Goal: Check status: Check status

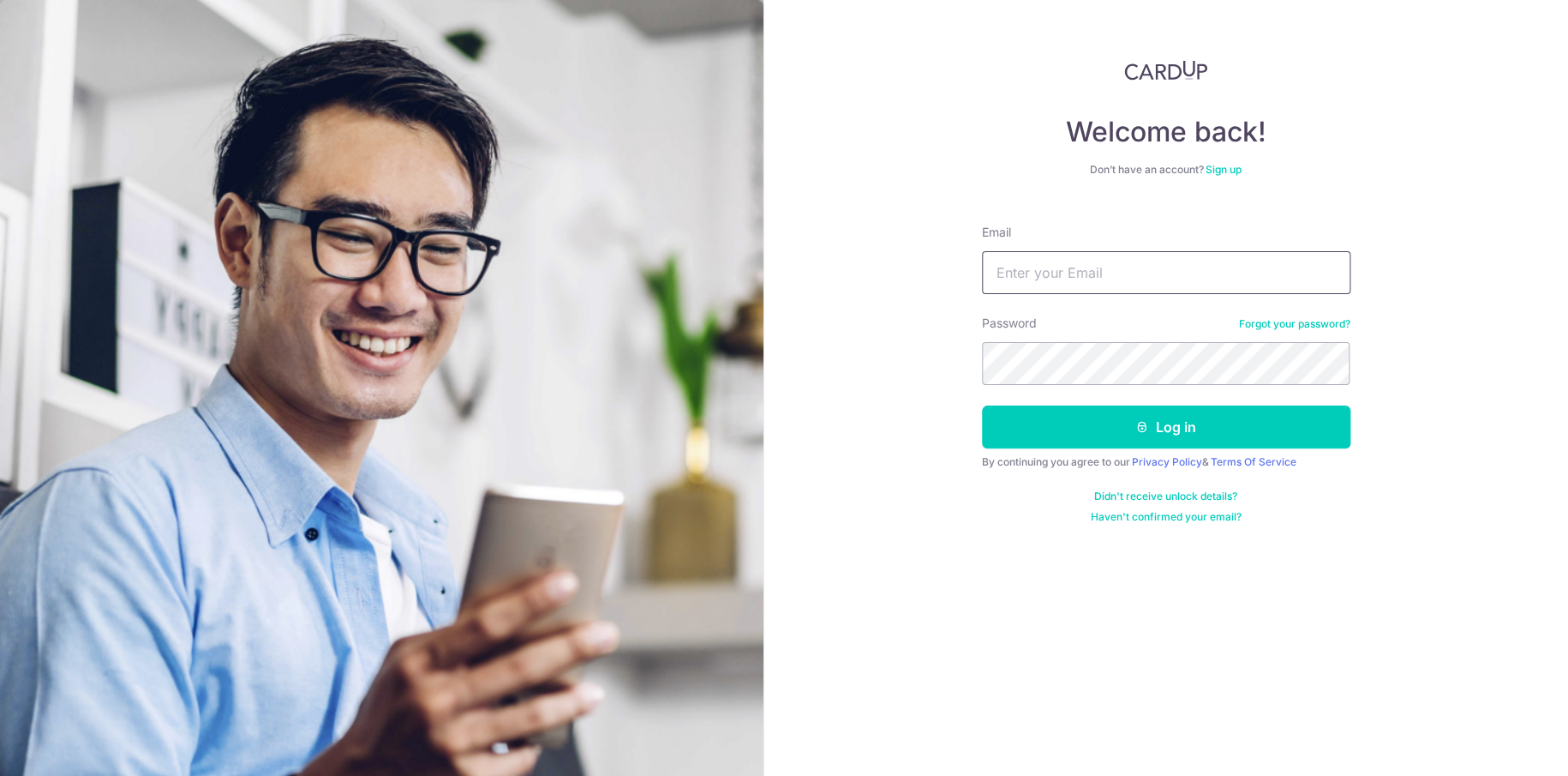
click at [1032, 270] on input "Email" at bounding box center [1166, 273] width 369 height 43
type input "[PERSON_NAME][EMAIL_ADDRESS][DOMAIN_NAME]"
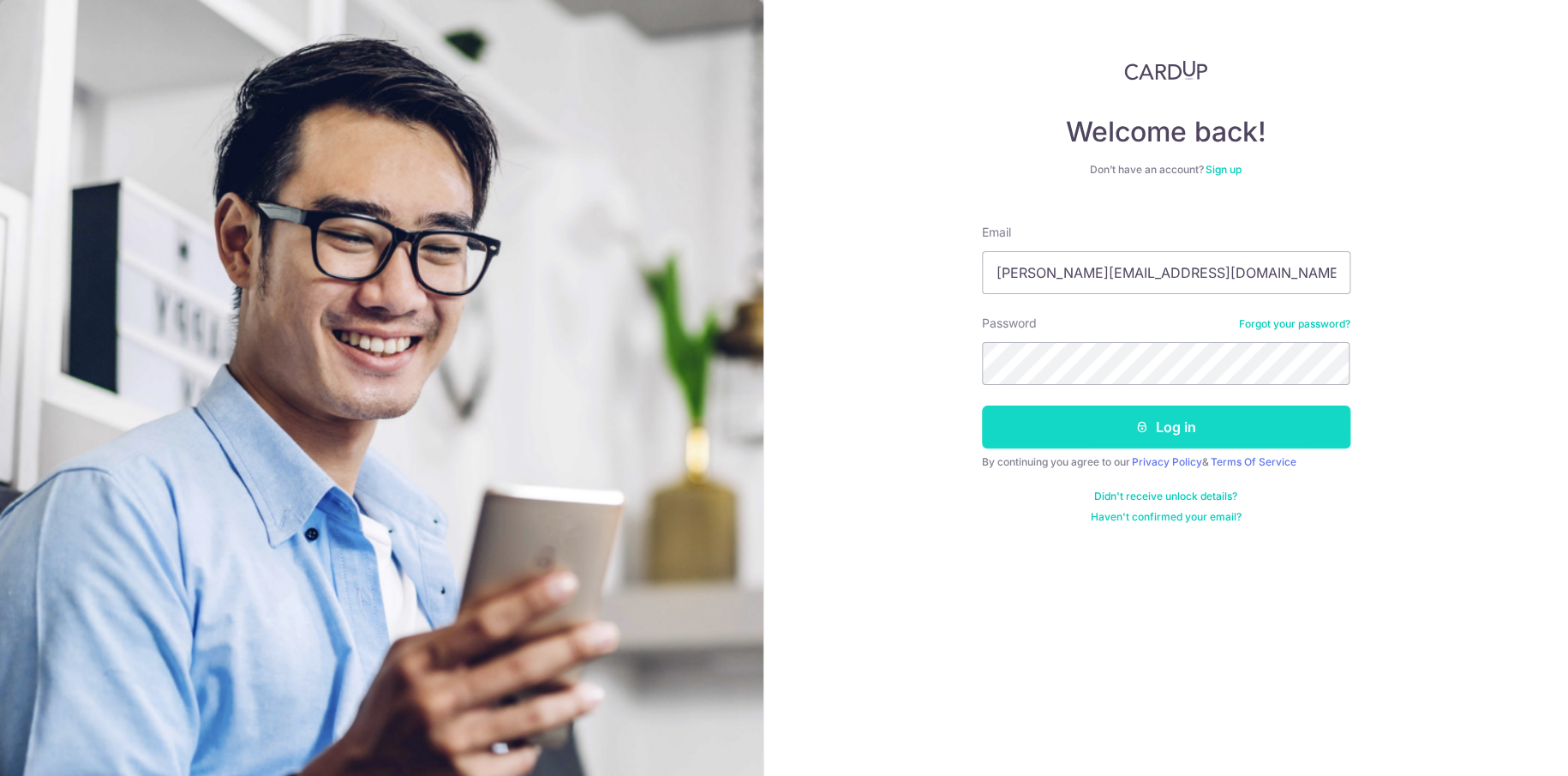
click at [1070, 424] on button "Log in" at bounding box center [1166, 427] width 369 height 43
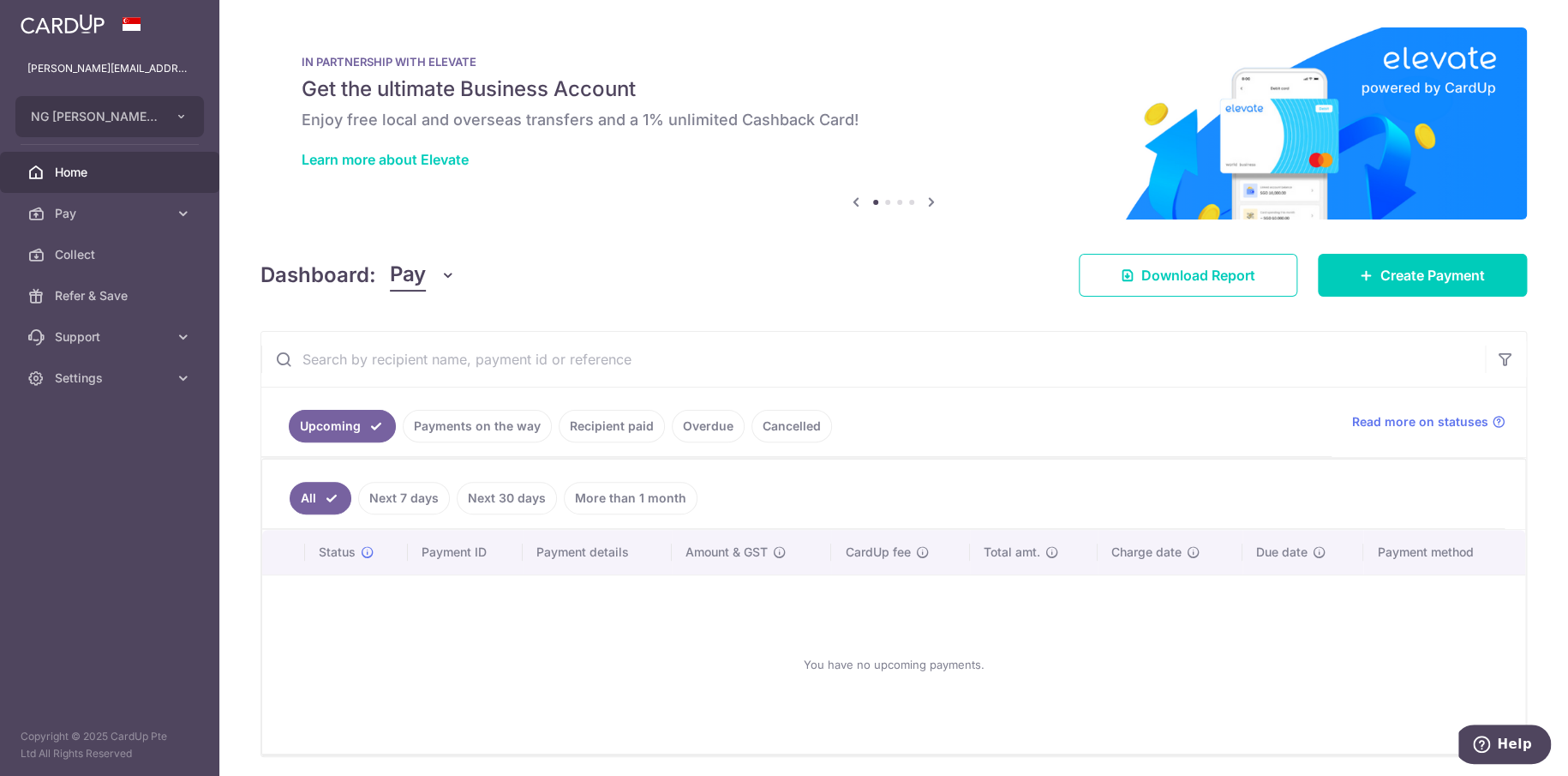
click at [509, 423] on link "Payments on the way" at bounding box center [477, 426] width 149 height 33
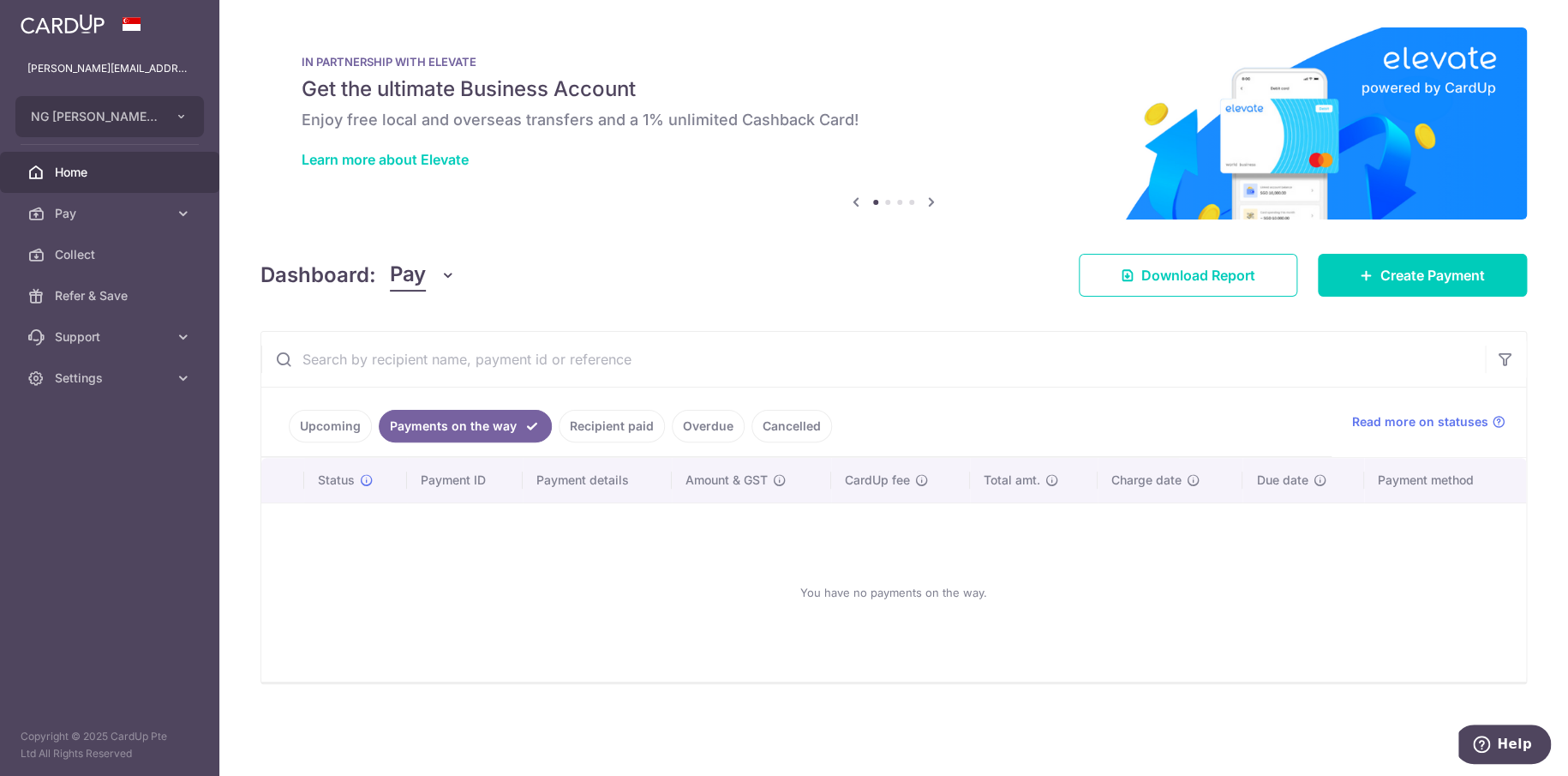
click at [631, 425] on link "Recipient paid" at bounding box center [612, 426] width 106 height 33
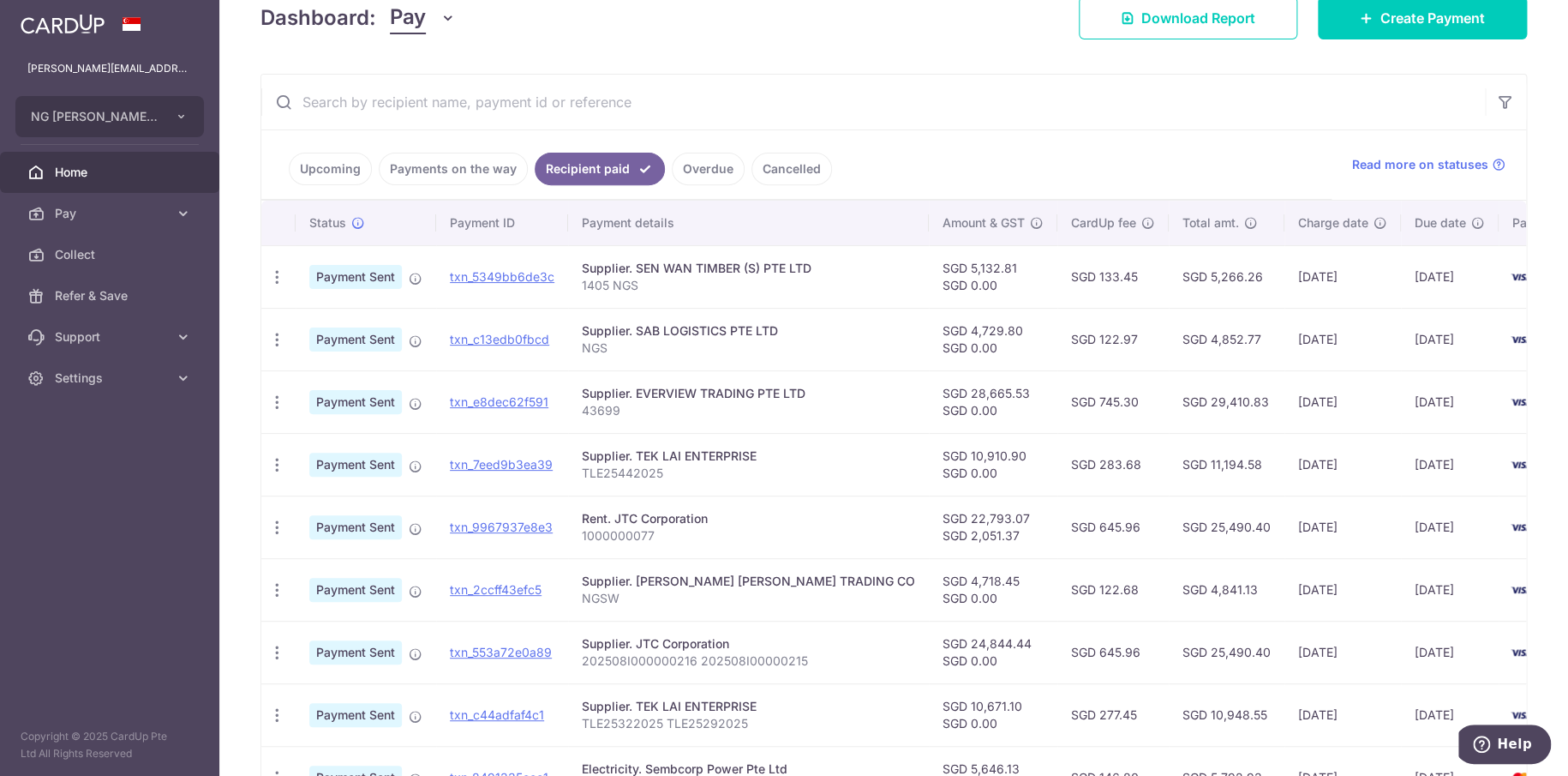
scroll to position [343, 0]
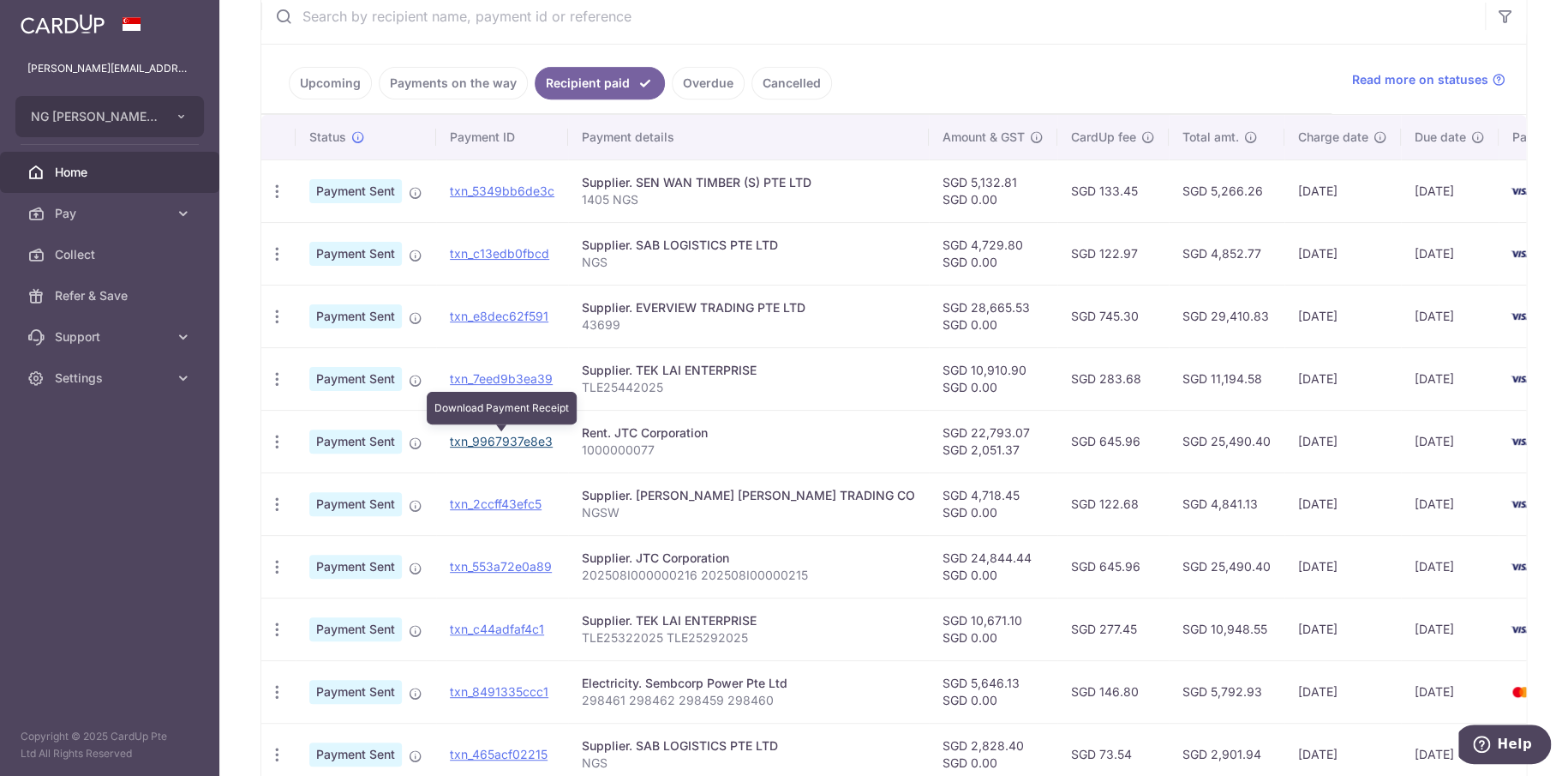
click at [522, 436] on link "txn_9967937e8e3" at bounding box center [501, 442] width 102 height 15
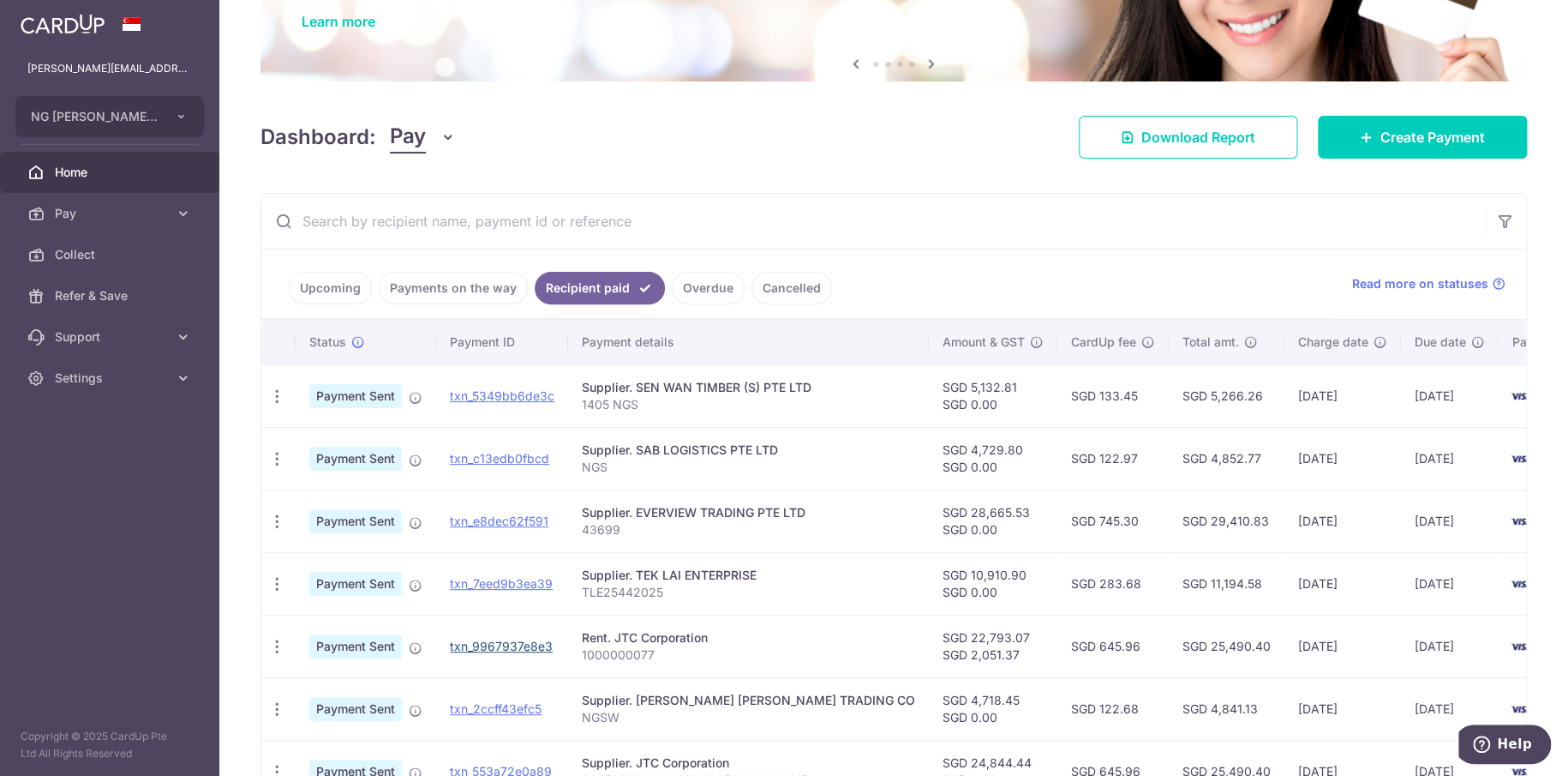
scroll to position [0, 0]
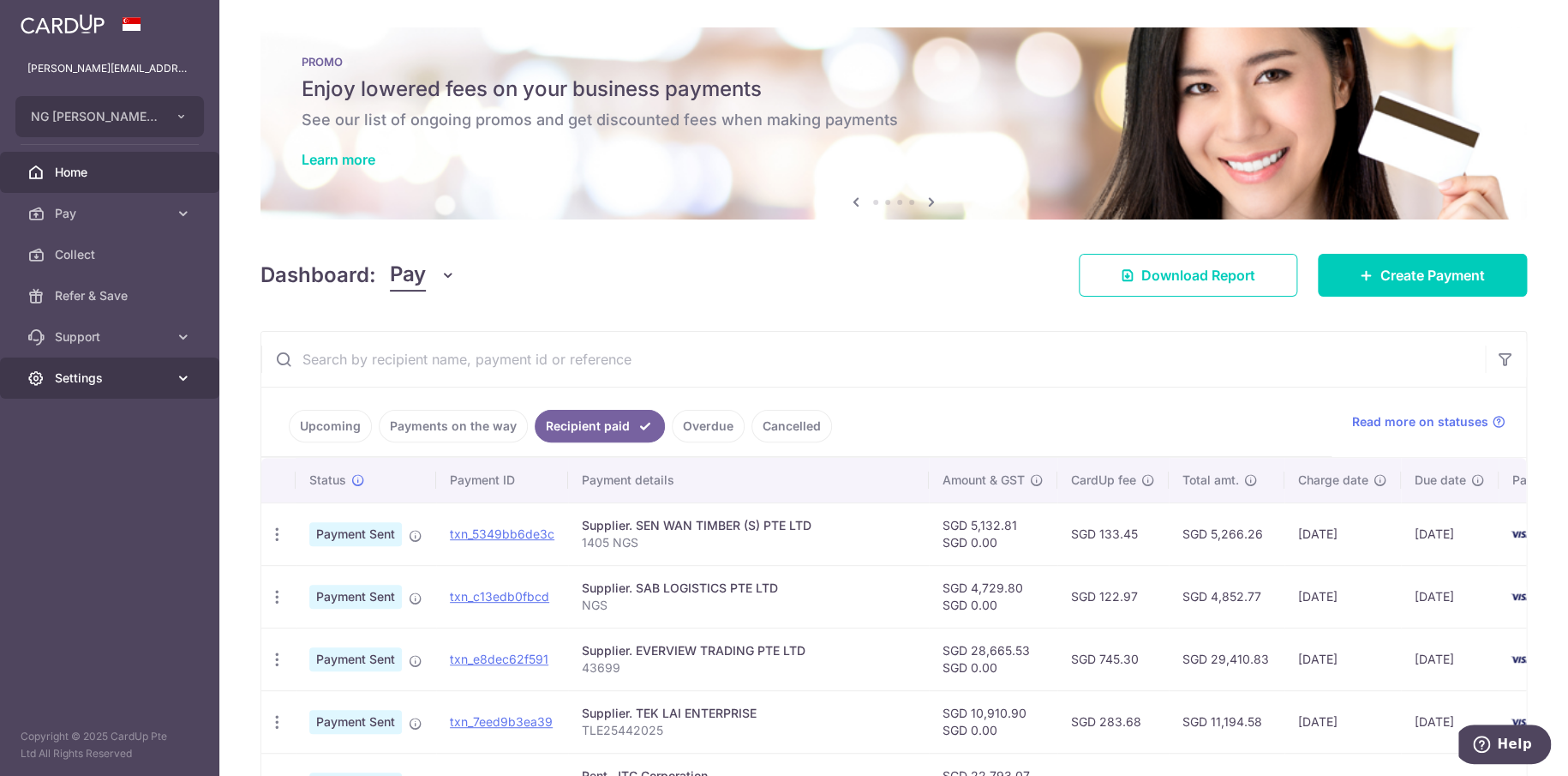
click at [113, 370] on span "Settings" at bounding box center [111, 378] width 113 height 17
click at [88, 459] on span "Logout" at bounding box center [111, 460] width 113 height 17
